Goal: Task Accomplishment & Management: Manage account settings

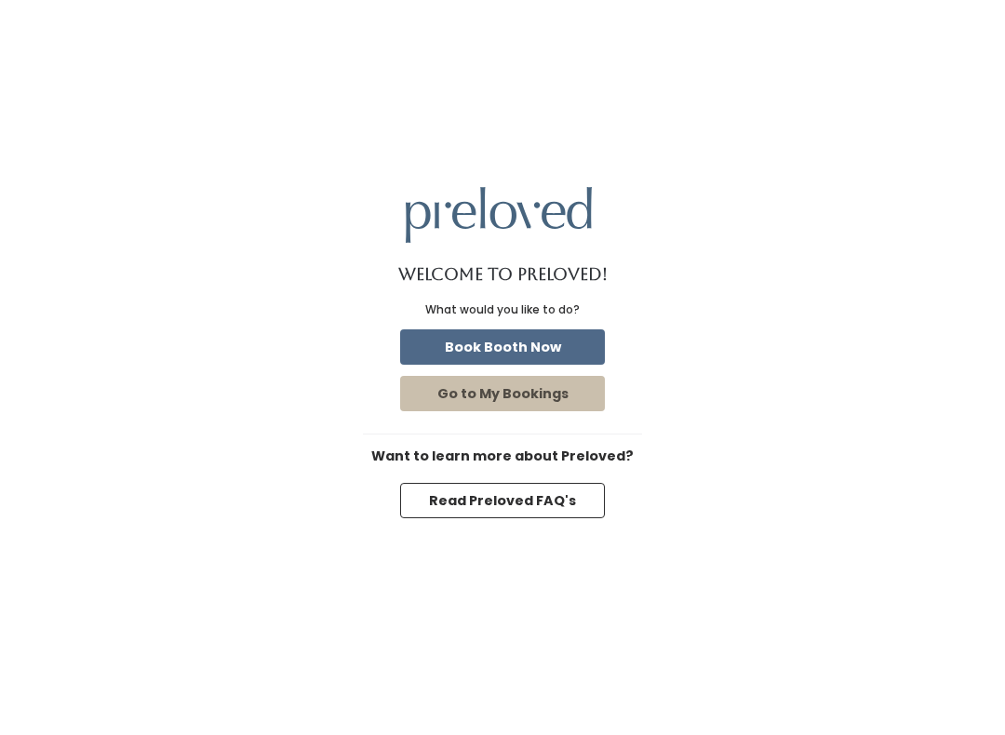
click at [583, 339] on button "Book Booth Now" at bounding box center [502, 347] width 205 height 35
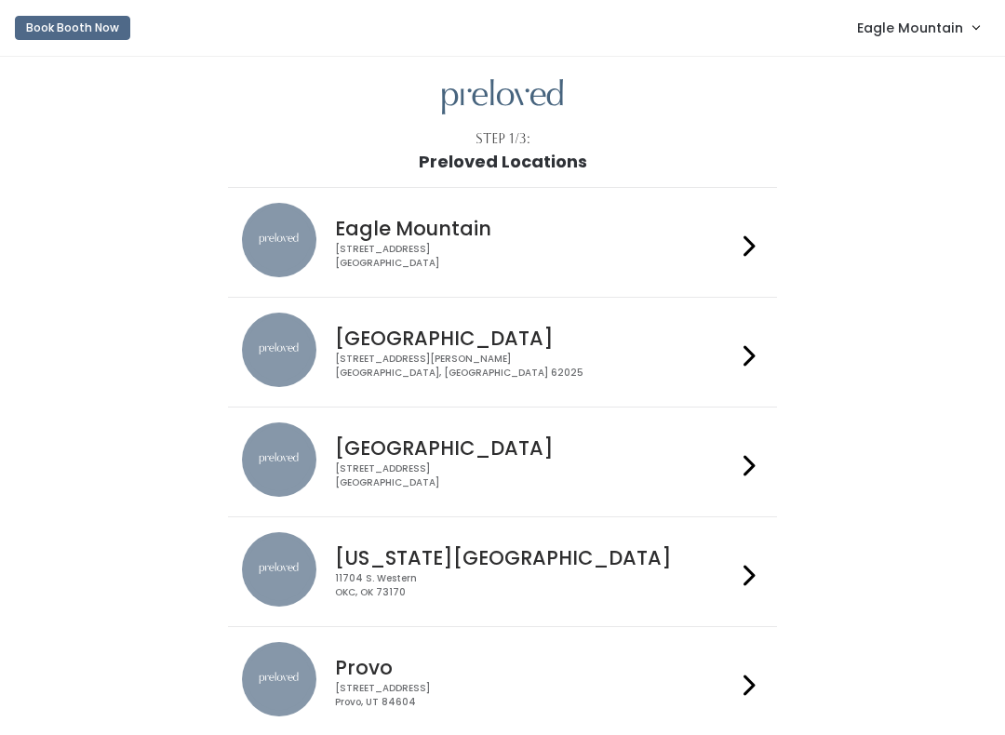
click at [909, 58] on div "Step 1/3: Preloved Locations Eagle Mountain 4342 E Pony Express Pkwy Suite 200 …" at bounding box center [502, 654] width 1005 height 1194
click at [920, 43] on link "Eagle Mountain" at bounding box center [918, 27] width 159 height 40
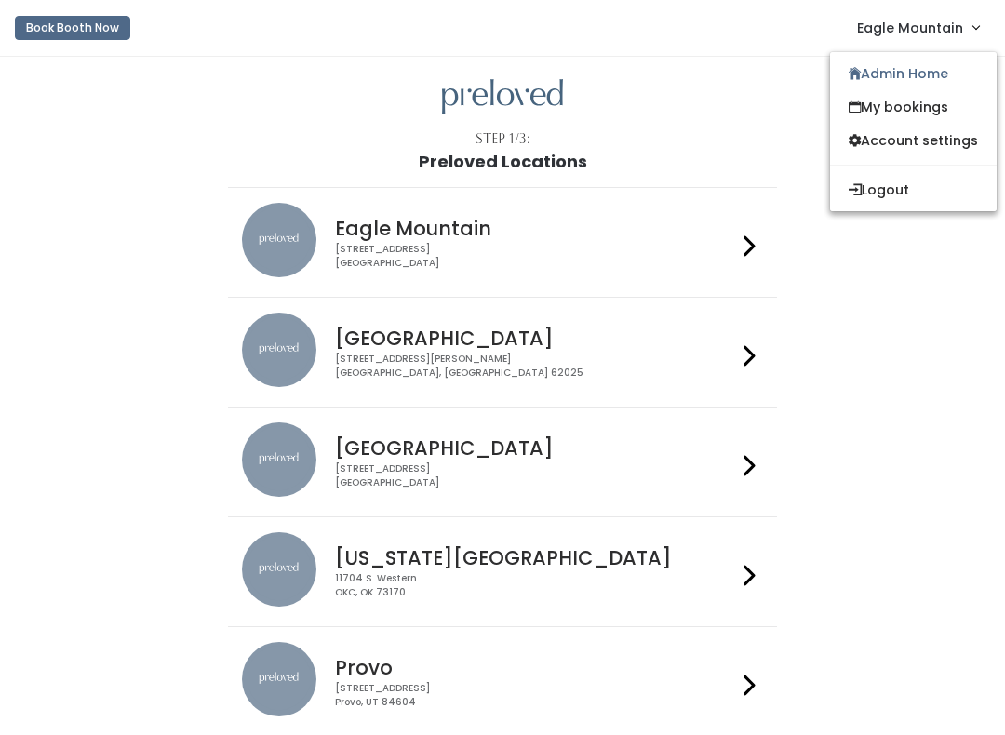
click at [899, 61] on link "Admin Home" at bounding box center [913, 74] width 167 height 34
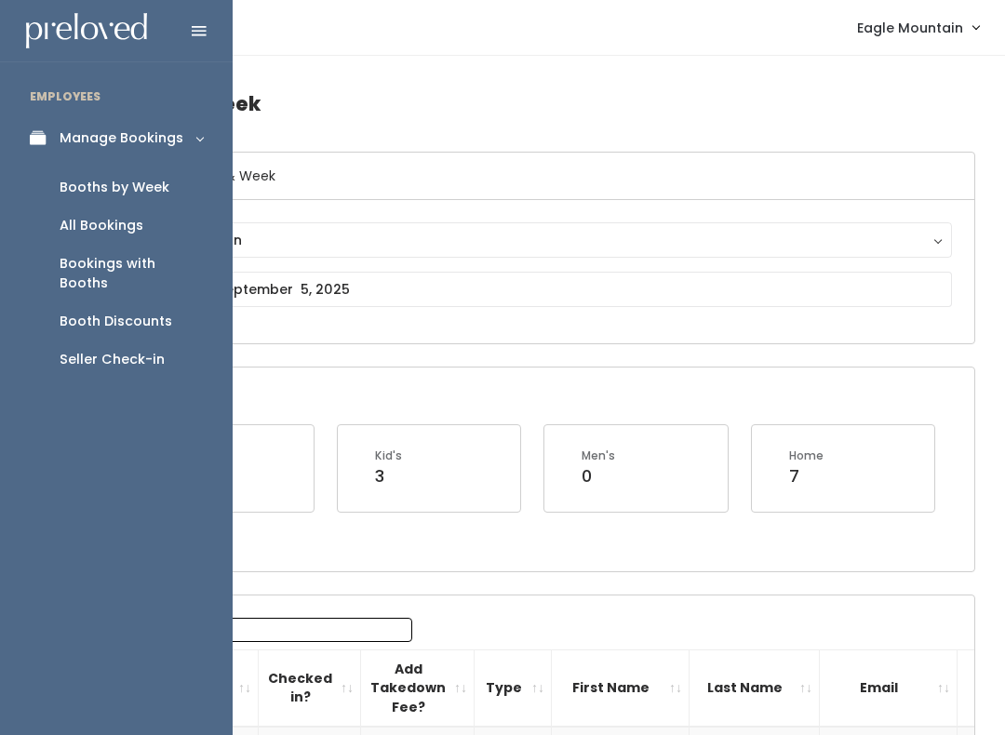
click at [136, 350] on div "Seller Check-in" at bounding box center [112, 360] width 105 height 20
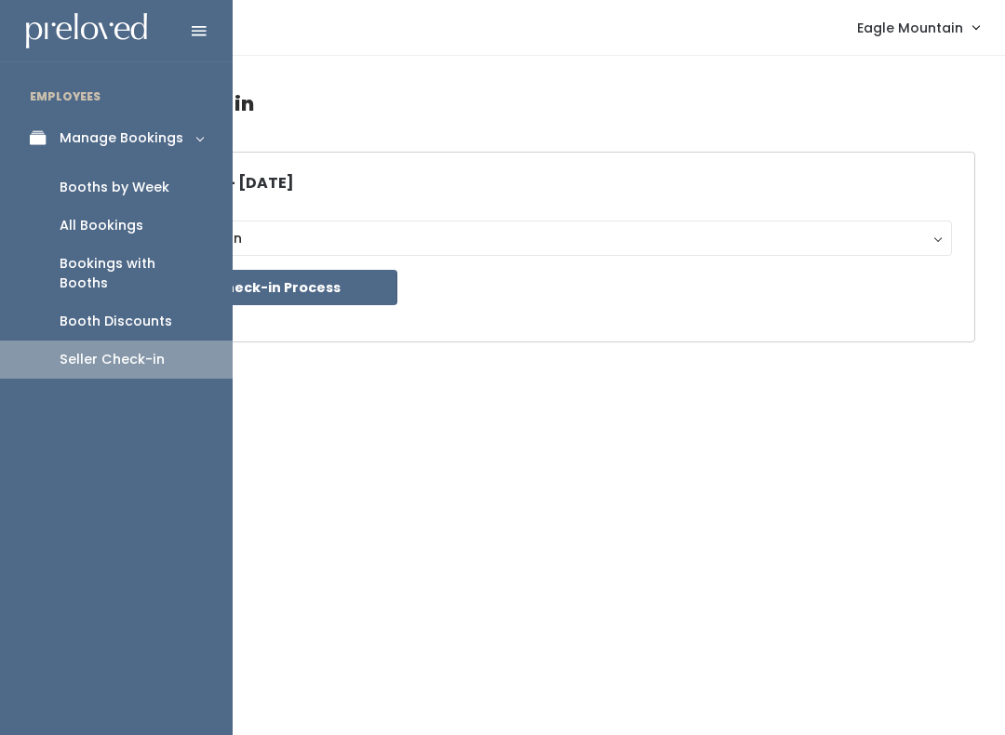
click at [153, 182] on div "Booths by Week" at bounding box center [115, 188] width 110 height 20
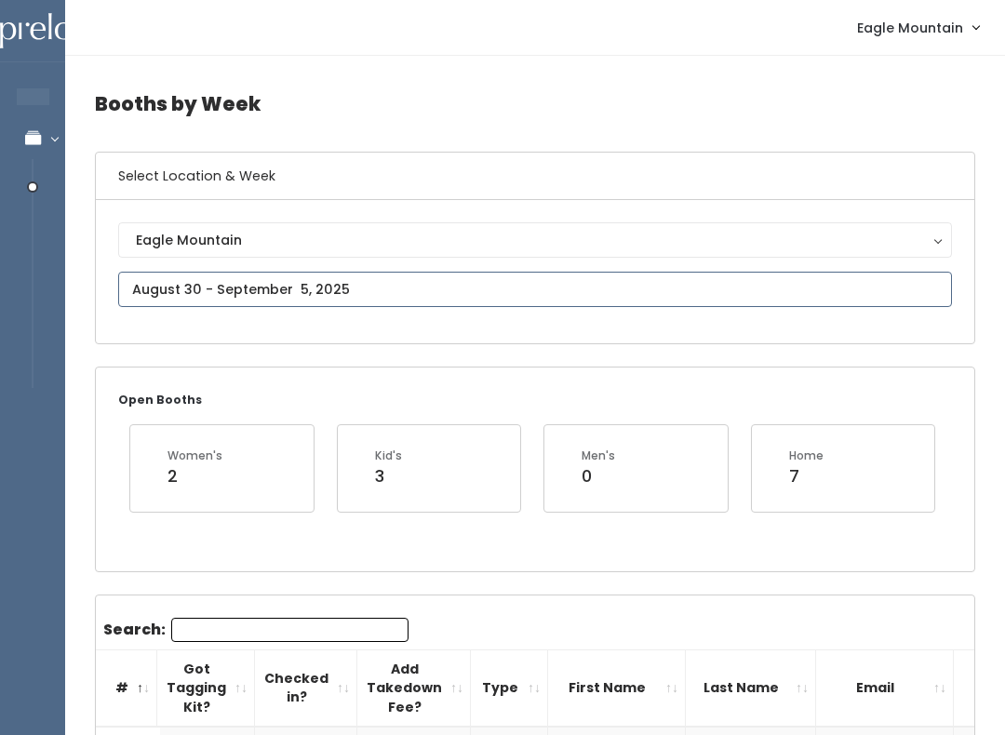
click at [532, 287] on input "text" at bounding box center [535, 289] width 834 height 35
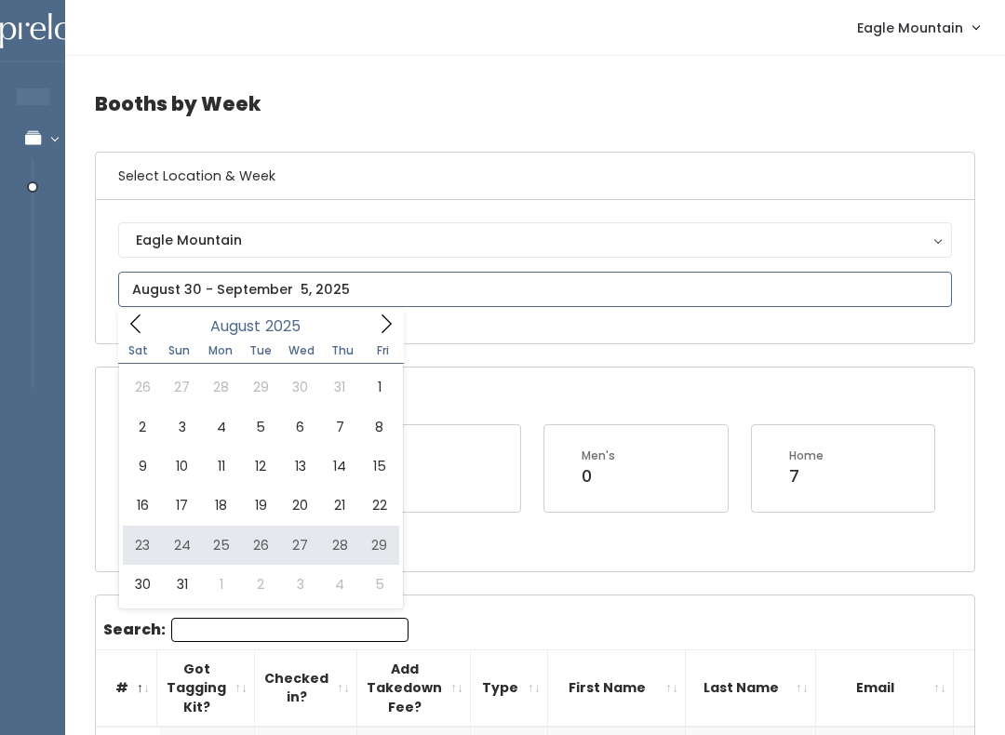
type input "[DATE] to [DATE]"
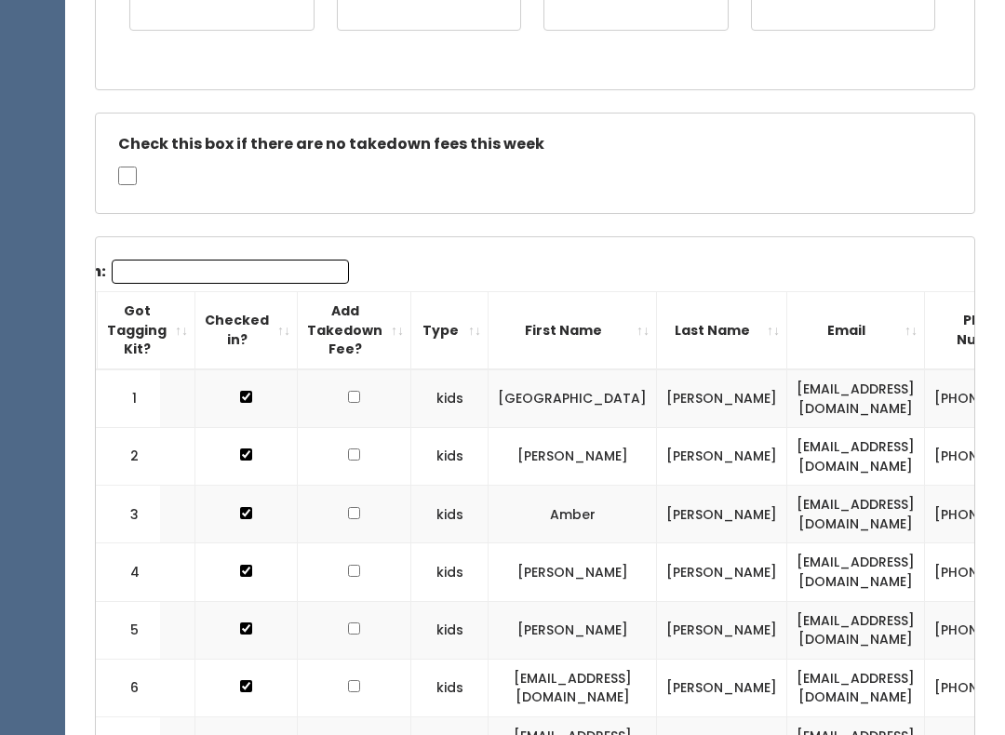
click at [631, 343] on th "First Name" at bounding box center [573, 331] width 168 height 77
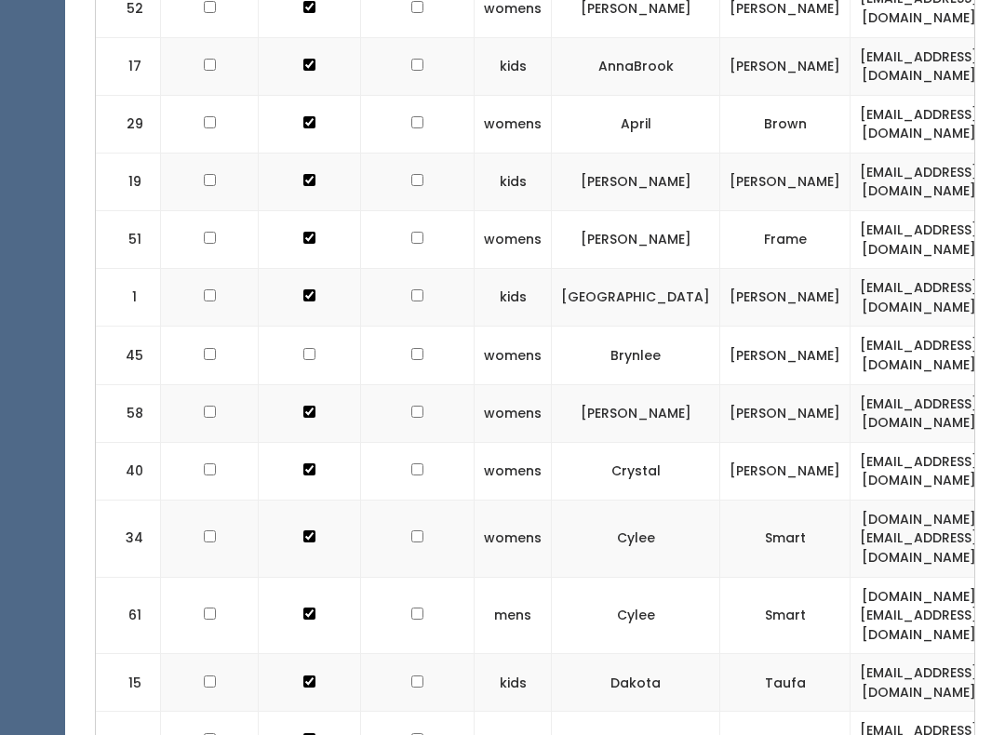
scroll to position [1780, 0]
checkbox input "true"
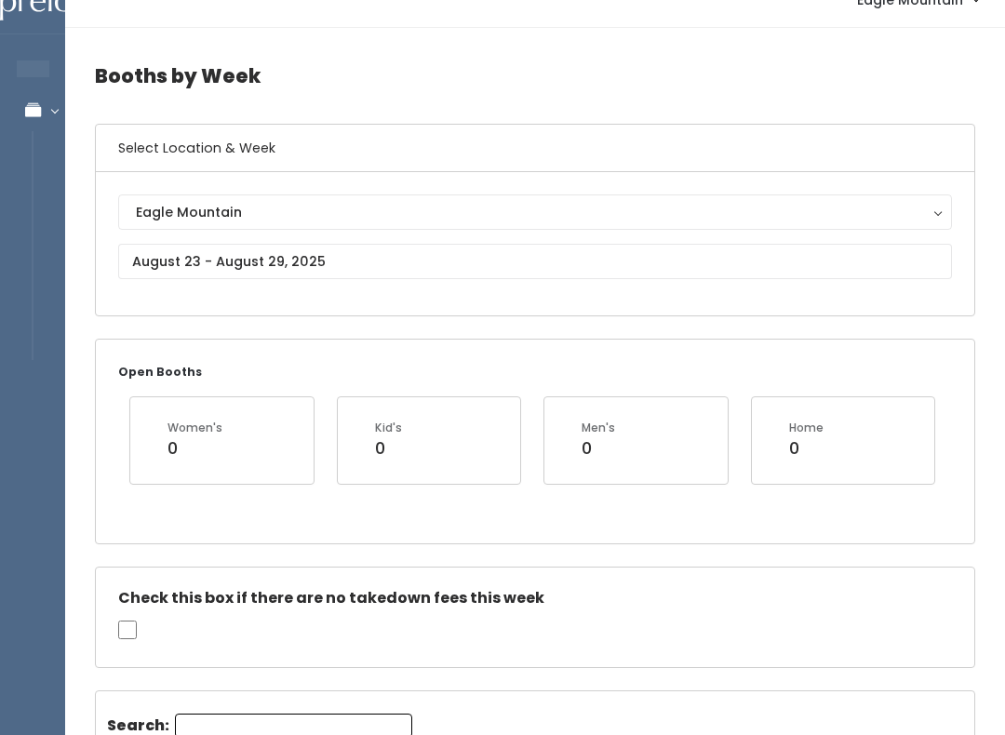
scroll to position [0, 0]
